Goal: Task Accomplishment & Management: Use online tool/utility

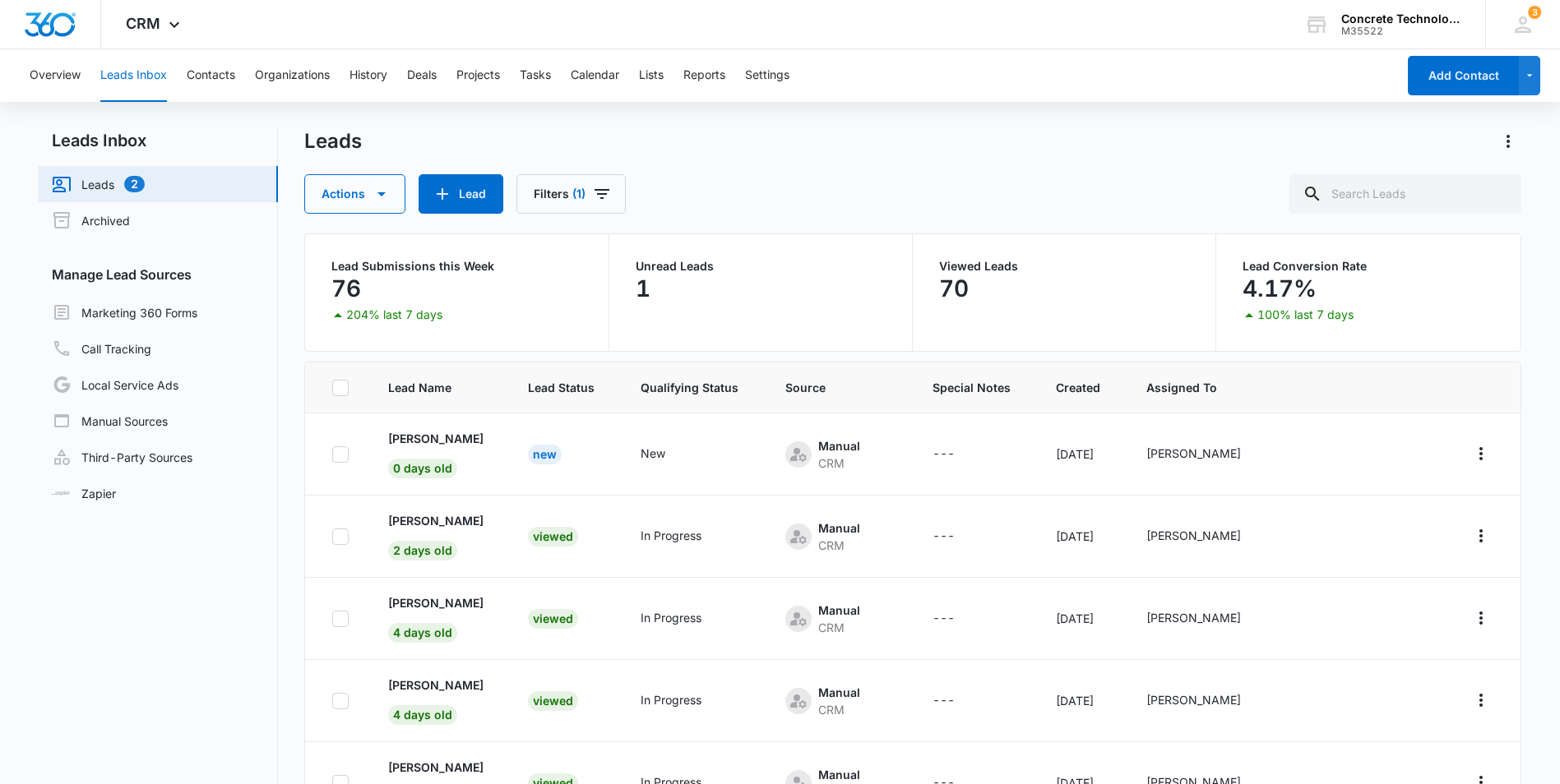
click at [103, 181] on link "Leads 2" at bounding box center [97, 183] width 93 height 20
click at [1375, 191] on input "text" at bounding box center [1406, 194] width 232 height 39
paste input "Tarrant"
type input "Tarrant"
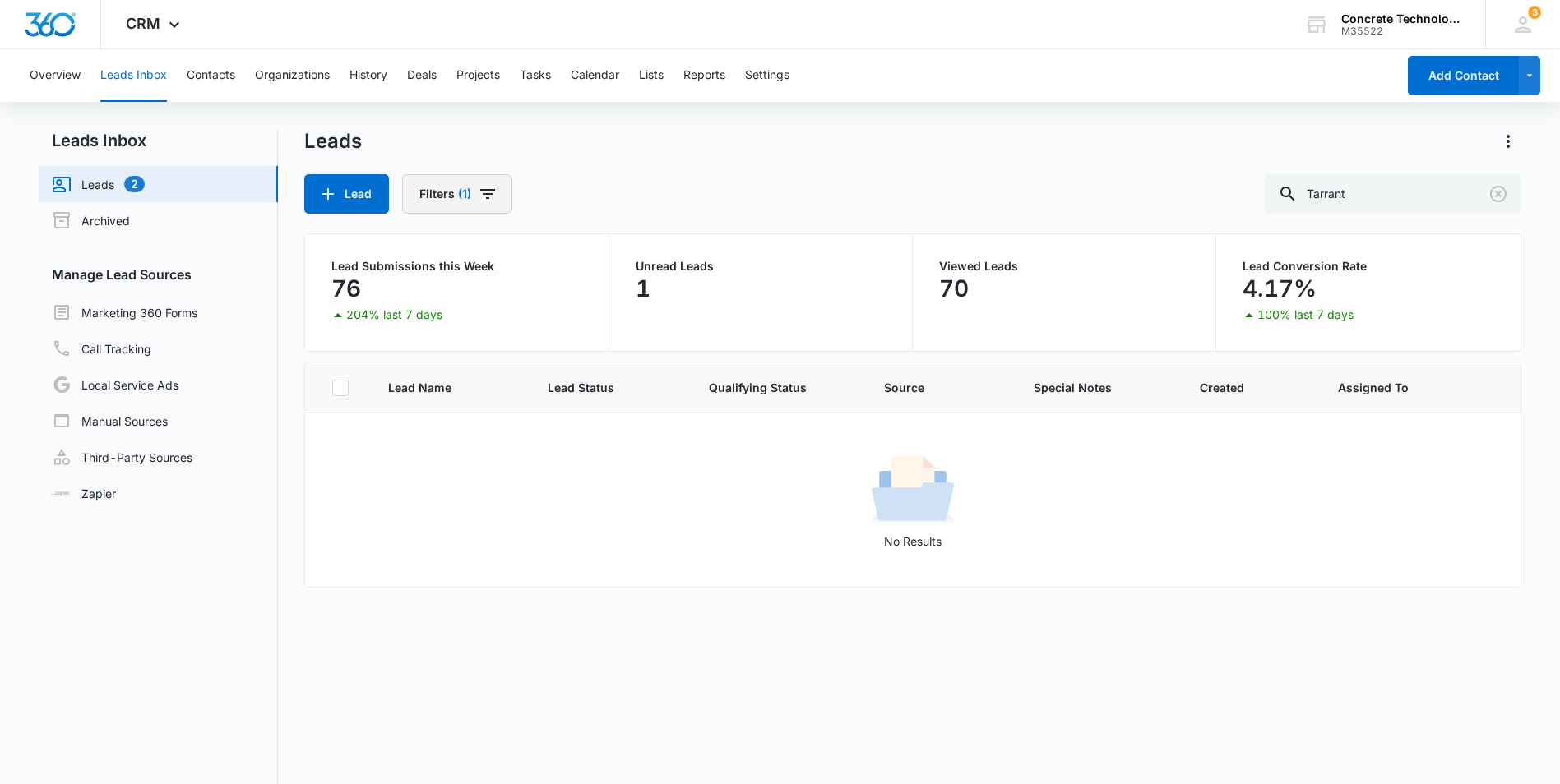
click at [455, 195] on button "Filters (1)" at bounding box center [457, 194] width 109 height 39
click at [600, 251] on icon "Show Assigned To filters" at bounding box center [599, 254] width 20 height 20
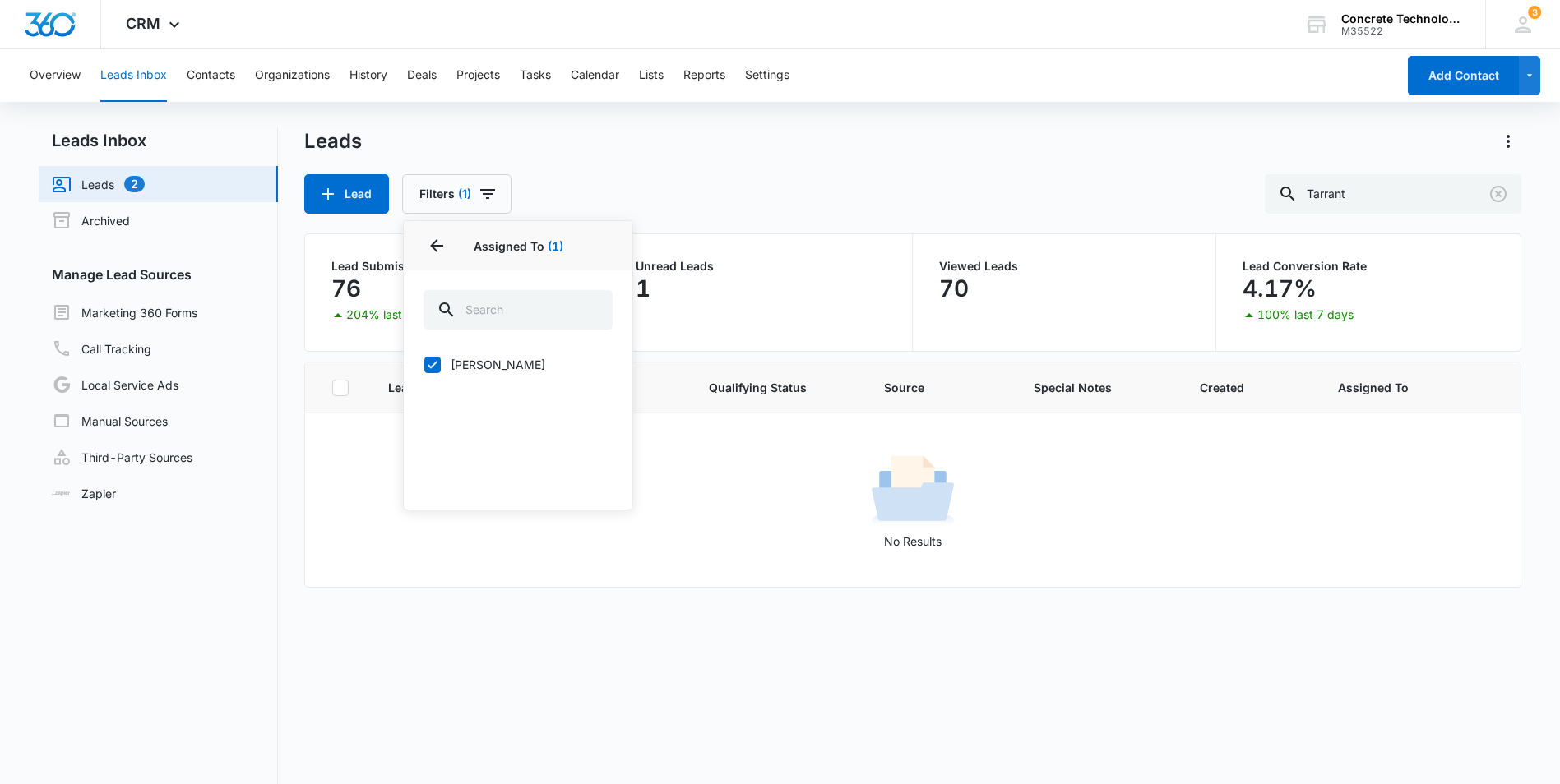
click at [435, 367] on icon at bounding box center [432, 365] width 15 height 15
click at [424, 365] on input "[PERSON_NAME]" at bounding box center [424, 364] width 1 height 1
checkbox input "false"
click at [428, 186] on button "Filters" at bounding box center [448, 194] width 93 height 39
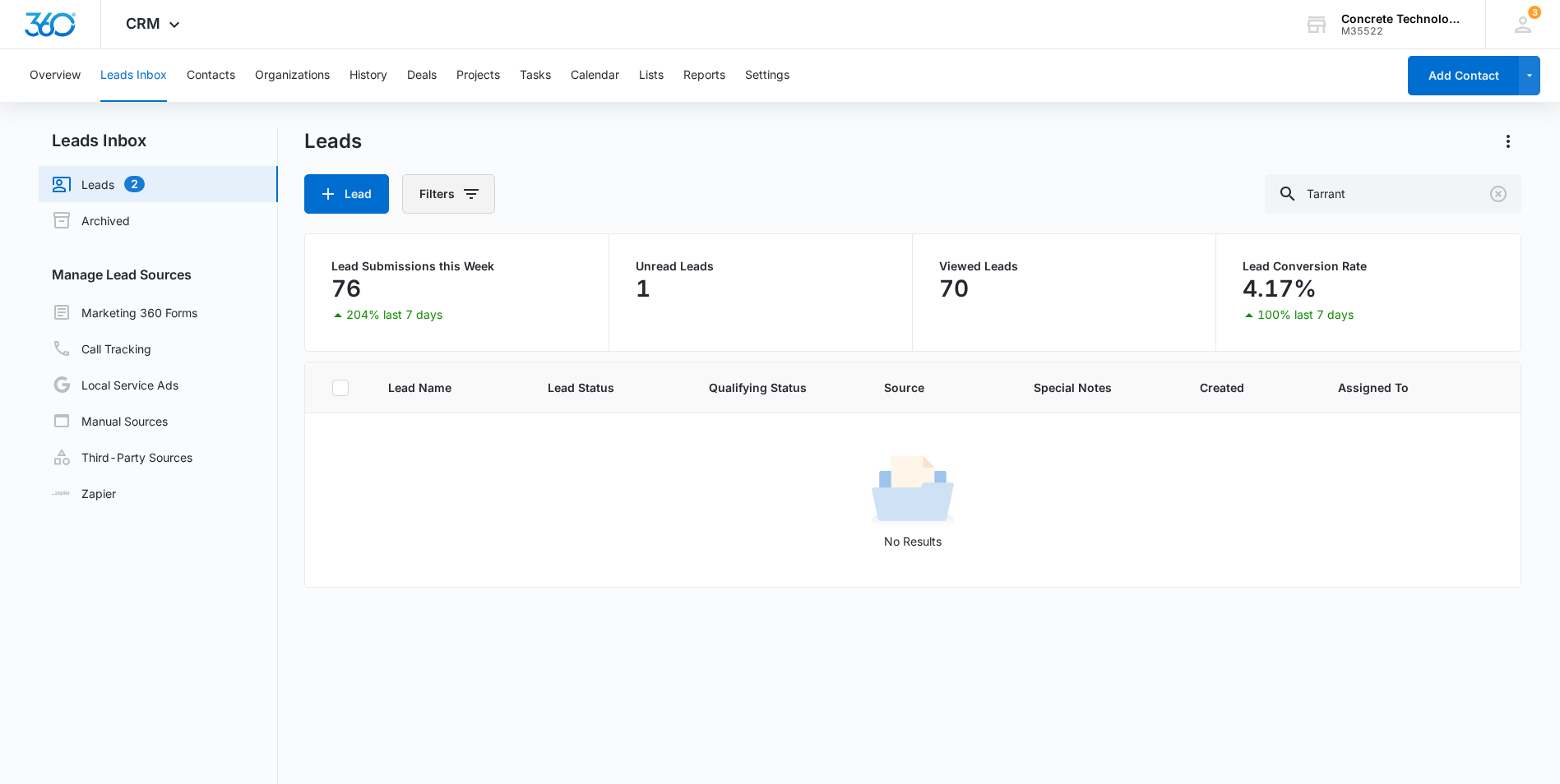
click at [441, 196] on button "Filters" at bounding box center [448, 194] width 93 height 39
click at [484, 258] on p "Assigned To" at bounding box center [457, 254] width 66 height 17
click at [596, 251] on icon "Show Assigned To filters" at bounding box center [599, 254] width 20 height 20
click at [436, 362] on icon at bounding box center [432, 365] width 10 height 7
click at [424, 364] on input "[PERSON_NAME]" at bounding box center [424, 364] width 1 height 1
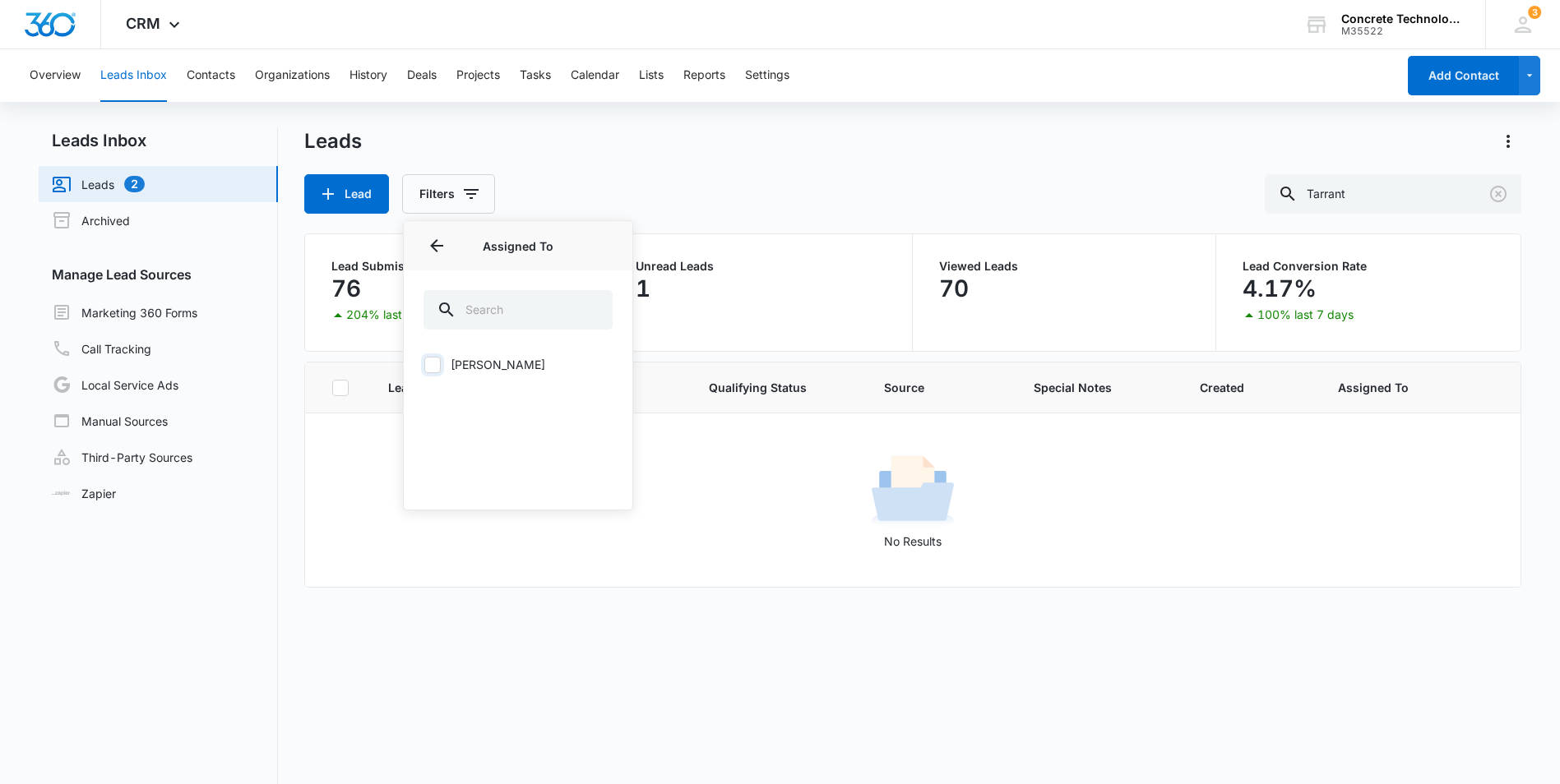
checkbox input "true"
click at [1494, 193] on icon "Clear" at bounding box center [1497, 194] width 20 height 20
